Goal: Navigation & Orientation: Find specific page/section

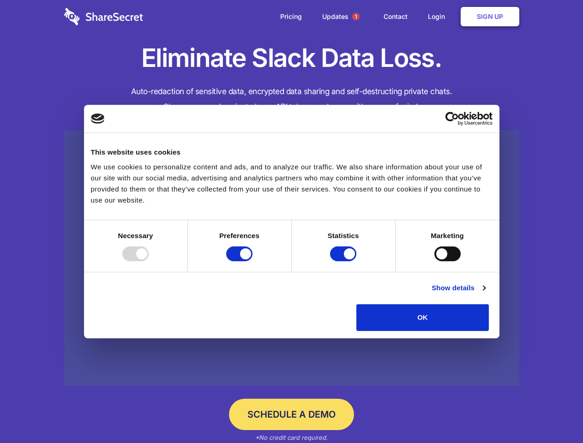
click at [149, 261] on div at bounding box center [135, 254] width 26 height 15
click at [253, 261] on input "Preferences" at bounding box center [239, 254] width 26 height 15
checkbox input "false"
click at [345, 261] on input "Statistics" at bounding box center [343, 254] width 26 height 15
checkbox input "false"
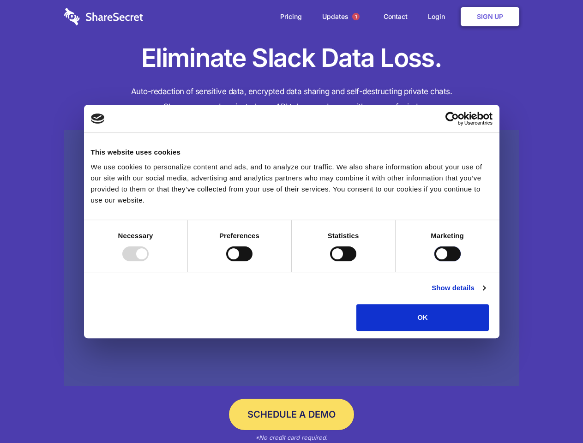
click at [435, 261] on input "Marketing" at bounding box center [448, 254] width 26 height 15
checkbox input "true"
click at [485, 294] on link "Show details" at bounding box center [459, 288] width 54 height 11
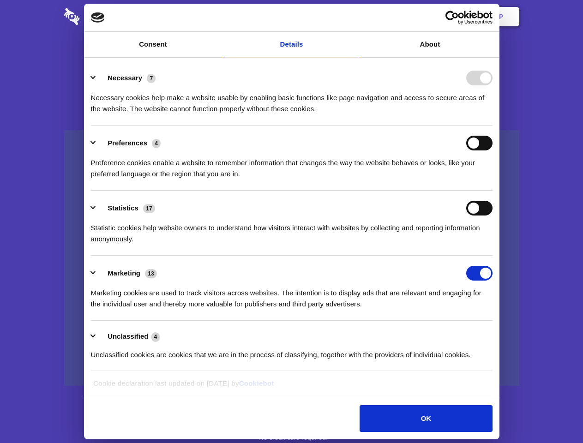
click at [493, 126] on li "Necessary 7 Necessary cookies help make a website usable by enabling basic func…" at bounding box center [292, 93] width 402 height 65
click at [356, 17] on span "1" at bounding box center [355, 16] width 7 height 7
